Goal: Find specific page/section: Find specific page/section

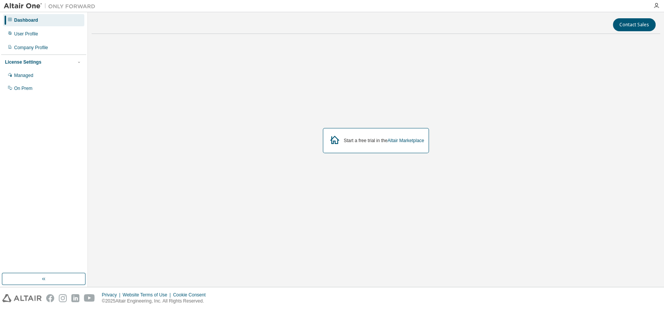
click at [362, 141] on div "Start a free trial in the Altair Marketplace" at bounding box center [384, 141] width 80 height 6
drag, startPoint x: 339, startPoint y: 140, endPoint x: 333, endPoint y: 140, distance: 5.7
click at [338, 140] on icon at bounding box center [335, 140] width 14 height 14
click at [333, 140] on icon at bounding box center [334, 140] width 9 height 8
click at [400, 140] on link "Altair Marketplace" at bounding box center [405, 140] width 37 height 5
